Goal: Transaction & Acquisition: Purchase product/service

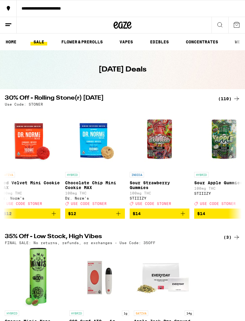
click at [129, 41] on link "VAPES" at bounding box center [126, 41] width 19 height 7
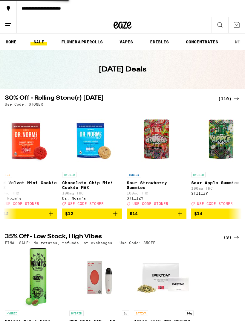
scroll to position [0, 783]
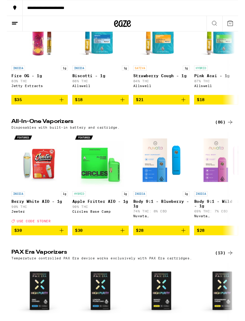
scroll to position [126, 0]
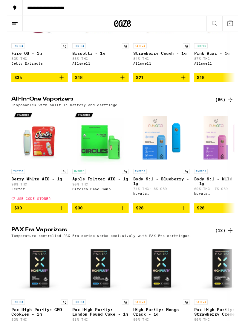
click at [224, 109] on div "(86)" at bounding box center [230, 105] width 19 height 7
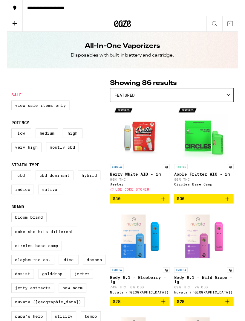
click at [29, 295] on label "Dosist" at bounding box center [17, 290] width 24 height 10
click at [6, 226] on input "Dosist" at bounding box center [6, 226] width 0 height 0
checkbox input "true"
